Goal: Task Accomplishment & Management: Manage account settings

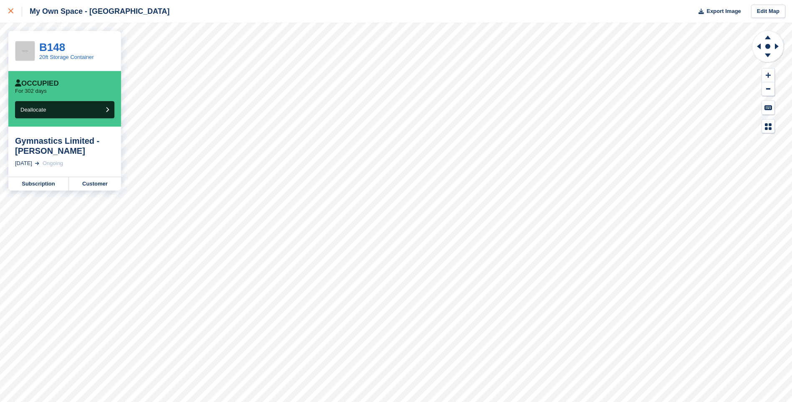
click at [12, 9] on icon at bounding box center [10, 10] width 5 height 5
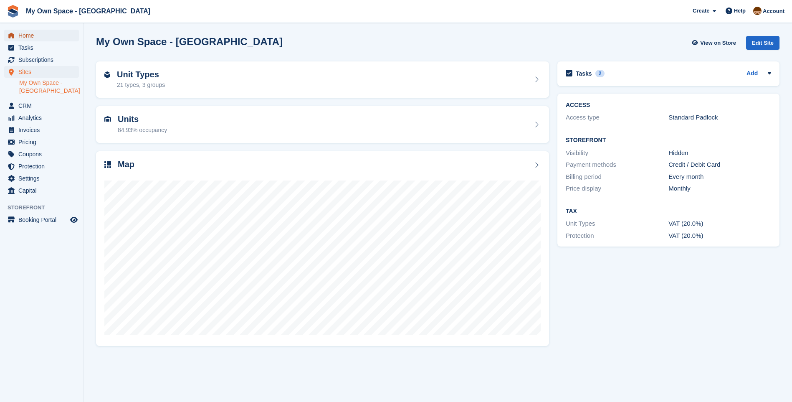
click at [33, 34] on span "Home" at bounding box center [43, 36] width 50 height 12
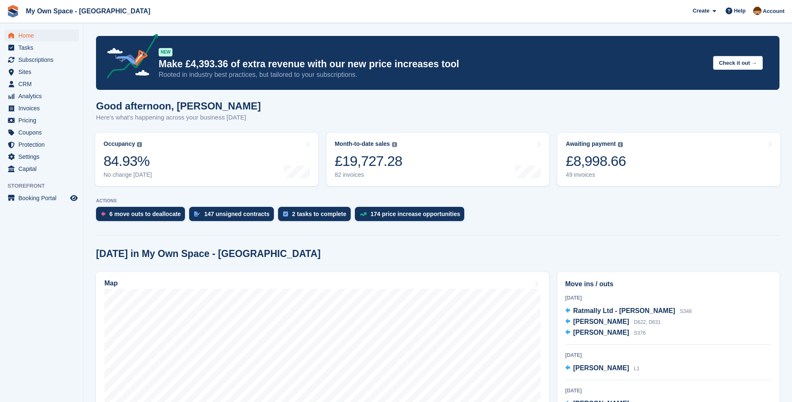
scroll to position [543, 0]
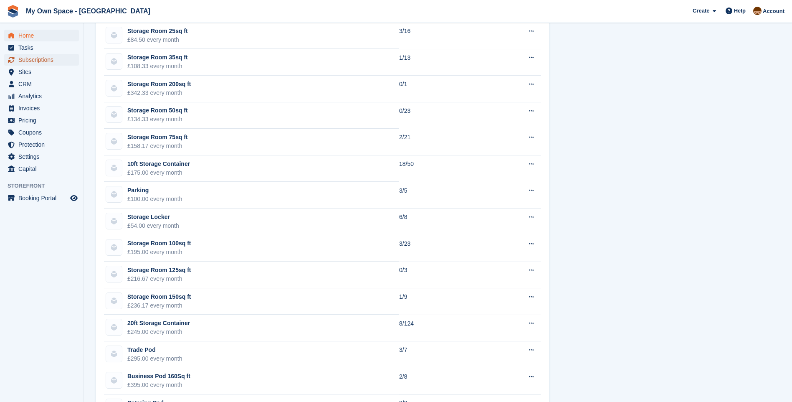
click at [33, 58] on span "Subscriptions" at bounding box center [43, 60] width 50 height 12
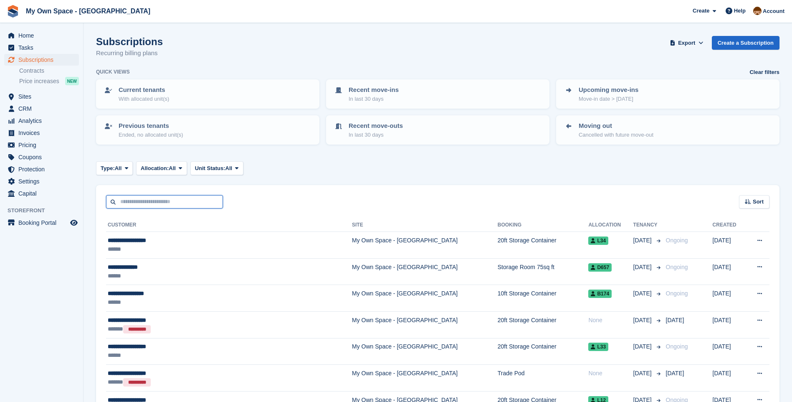
click at [150, 200] on input "text" at bounding box center [164, 202] width 117 height 14
type input "******"
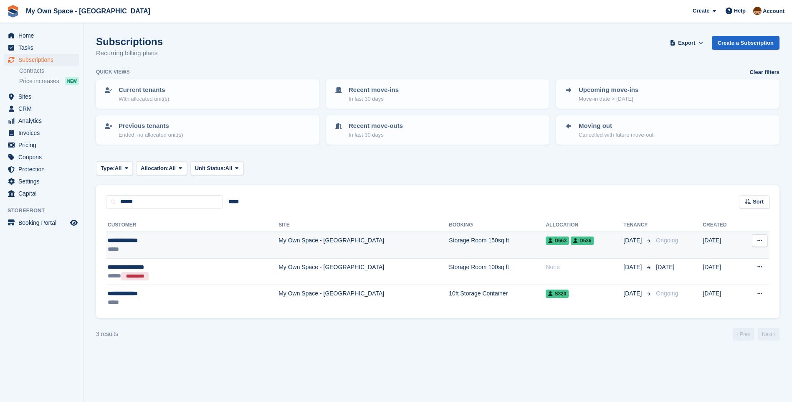
click at [279, 241] on td "My Own Space - [GEOGRAPHIC_DATA]" at bounding box center [364, 245] width 170 height 27
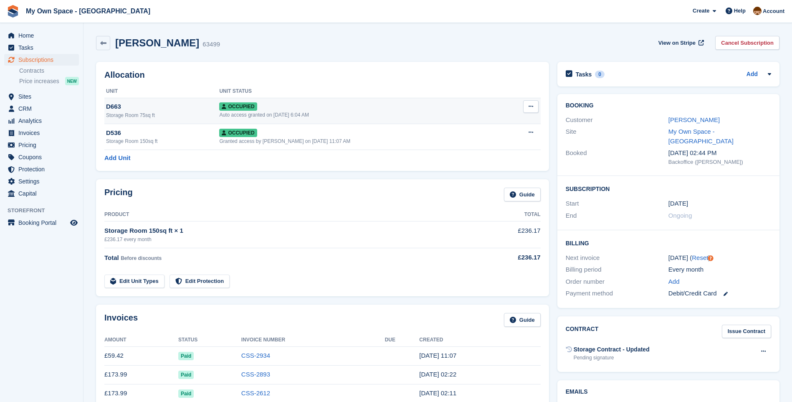
click at [534, 105] on button at bounding box center [530, 106] width 15 height 13
click at [486, 147] on p "Deallocate" at bounding box center [498, 151] width 73 height 11
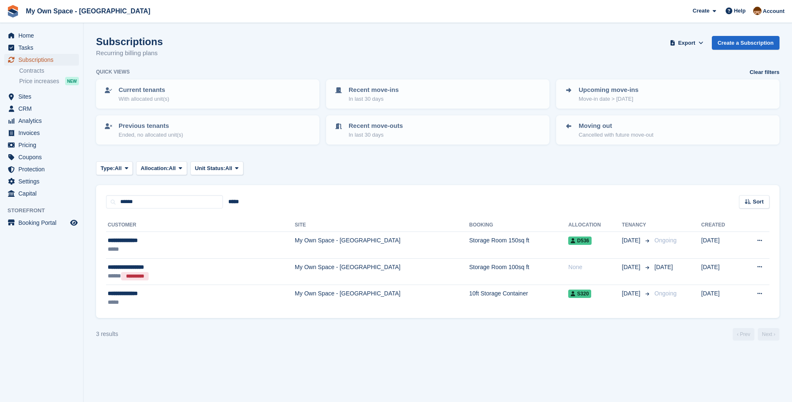
click at [48, 61] on span "Subscriptions" at bounding box center [43, 60] width 50 height 12
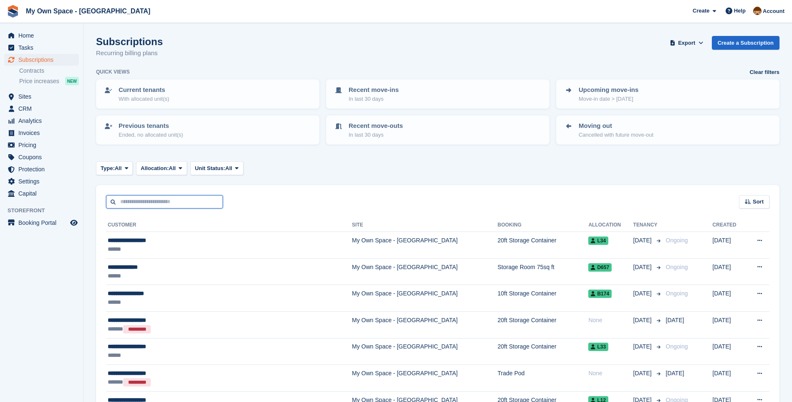
click at [146, 204] on input "text" at bounding box center [164, 202] width 117 height 14
type input "*******"
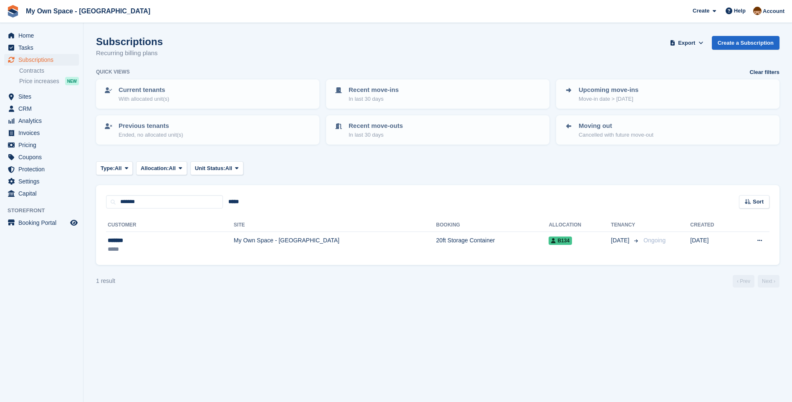
drag, startPoint x: 217, startPoint y: 244, endPoint x: 327, endPoint y: 222, distance: 112.4
click at [234, 244] on td "My Own Space - [GEOGRAPHIC_DATA]" at bounding box center [335, 245] width 203 height 26
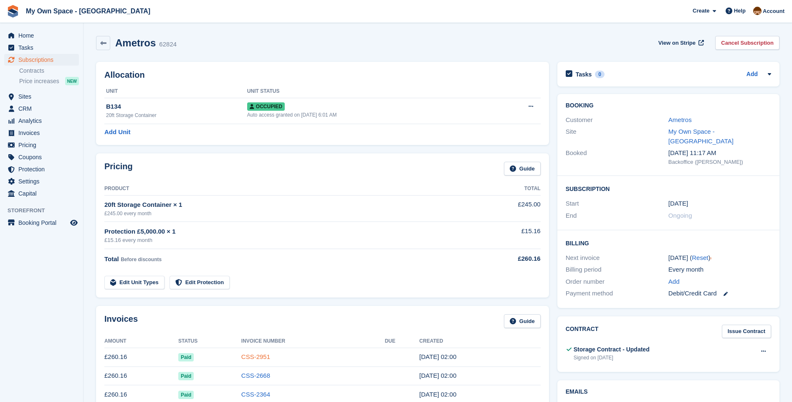
click at [259, 358] on link "CSS-2951" at bounding box center [255, 356] width 29 height 7
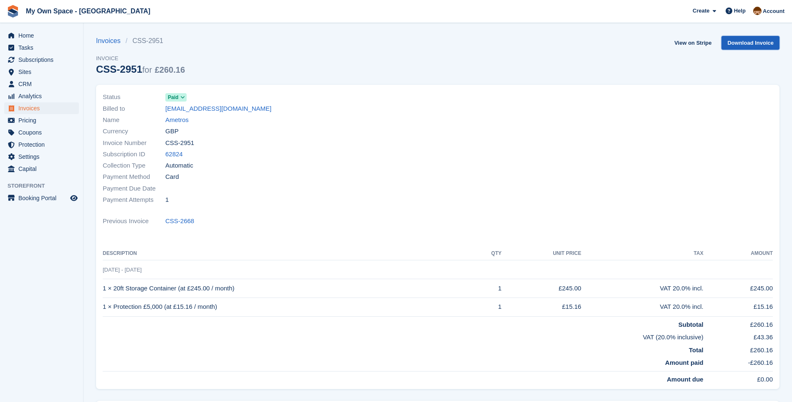
click at [737, 45] on link "Download Invoice" at bounding box center [751, 43] width 58 height 14
click at [30, 57] on span "Subscriptions" at bounding box center [43, 60] width 50 height 12
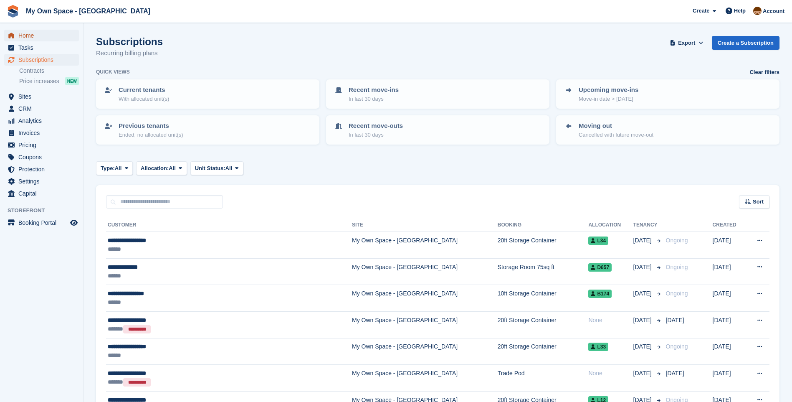
click at [41, 32] on span "Home" at bounding box center [43, 36] width 50 height 12
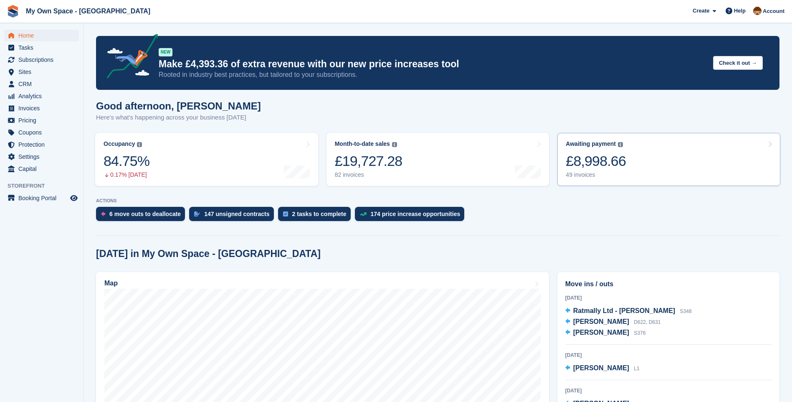
click at [576, 174] on div "49 invoices" at bounding box center [596, 174] width 60 height 7
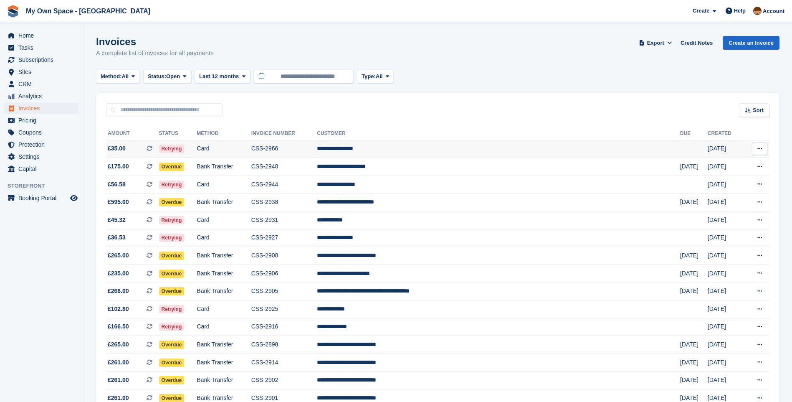
click at [388, 151] on td "**********" at bounding box center [498, 149] width 363 height 18
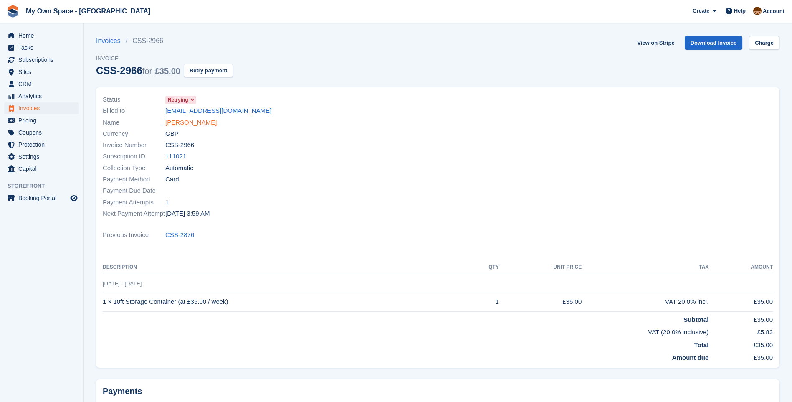
click at [198, 124] on link "[PERSON_NAME]" at bounding box center [190, 123] width 51 height 10
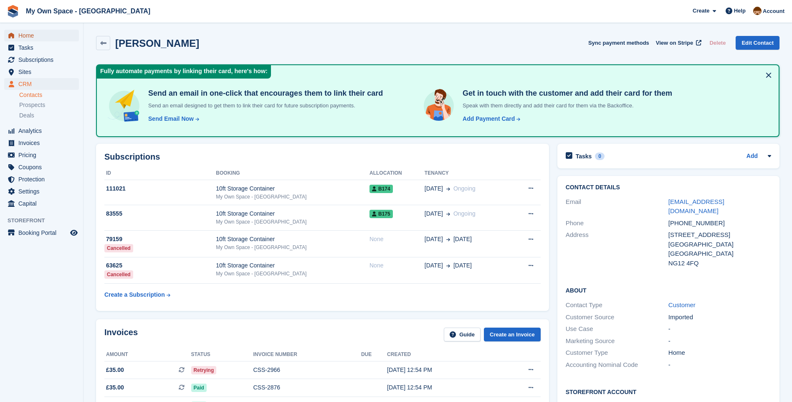
click at [36, 40] on span "Home" at bounding box center [43, 36] width 50 height 12
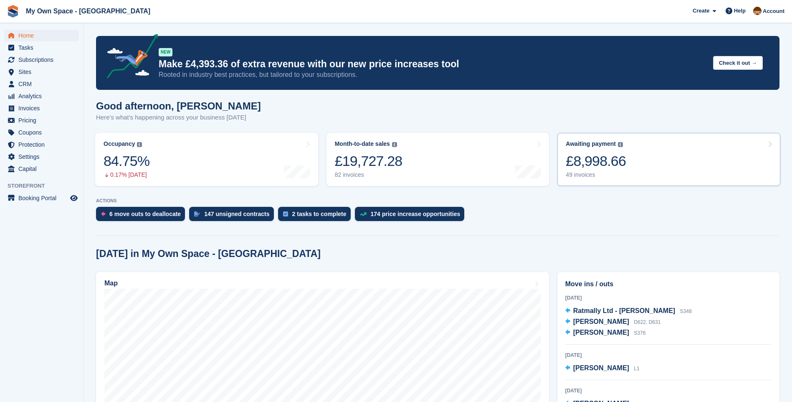
click at [573, 178] on div "49 invoices" at bounding box center [596, 174] width 60 height 7
click at [572, 176] on div "49 invoices" at bounding box center [596, 174] width 60 height 7
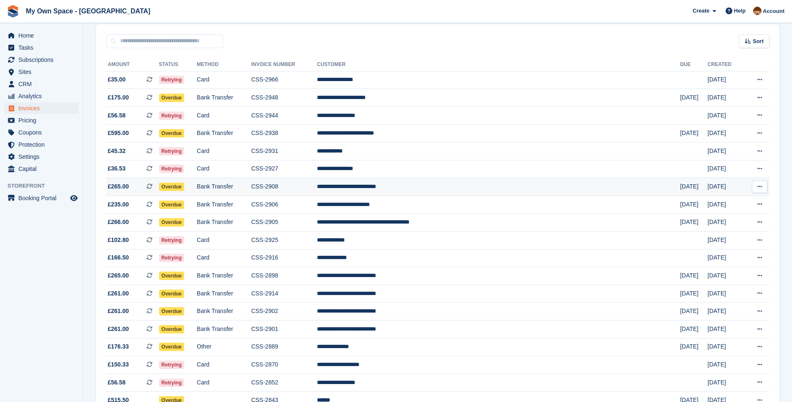
scroll to position [84, 0]
